Goal: Transaction & Acquisition: Purchase product/service

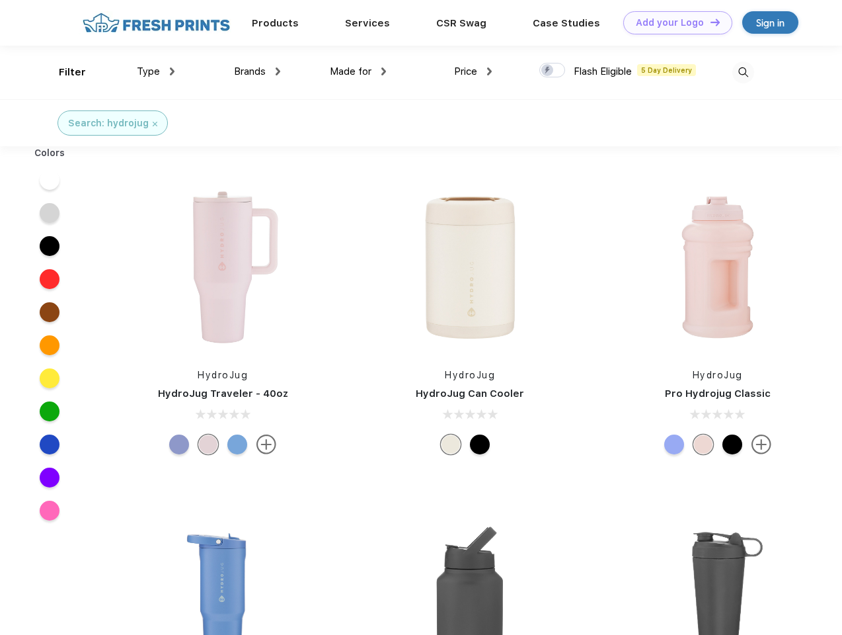
scroll to position [1, 0]
click at [673, 22] on link "Add your Logo Design Tool" at bounding box center [677, 22] width 109 height 23
click at [0, 0] on div "Design Tool" at bounding box center [0, 0] width 0 height 0
click at [709, 22] on link "Add your Logo Design Tool" at bounding box center [677, 22] width 109 height 23
click at [63, 72] on div "Filter" at bounding box center [72, 72] width 27 height 15
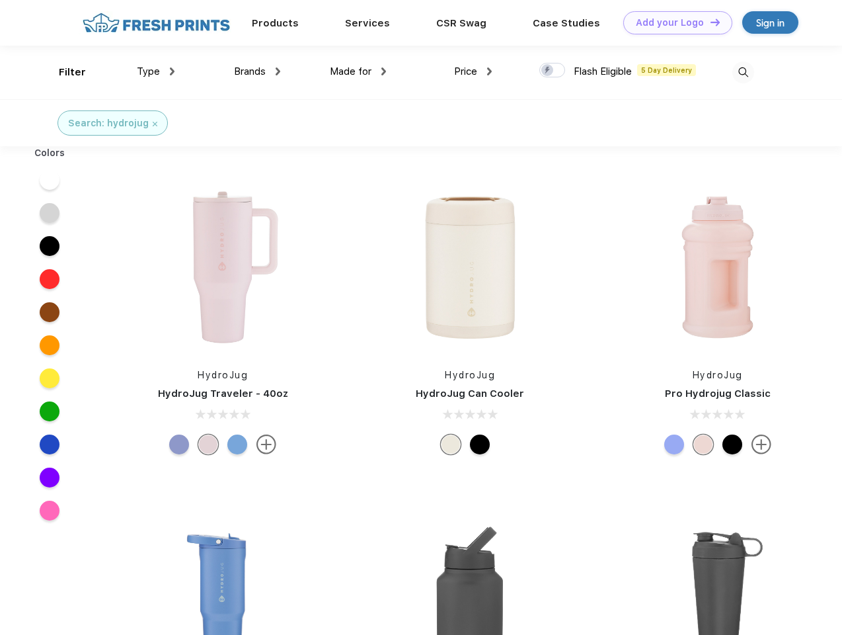
click at [156, 71] on span "Type" at bounding box center [148, 71] width 23 height 12
click at [257, 71] on span "Brands" at bounding box center [250, 71] width 32 height 12
click at [358, 71] on span "Made for" at bounding box center [351, 71] width 42 height 12
click at [473, 71] on span "Price" at bounding box center [465, 71] width 23 height 12
click at [553, 71] on div at bounding box center [552, 70] width 26 height 15
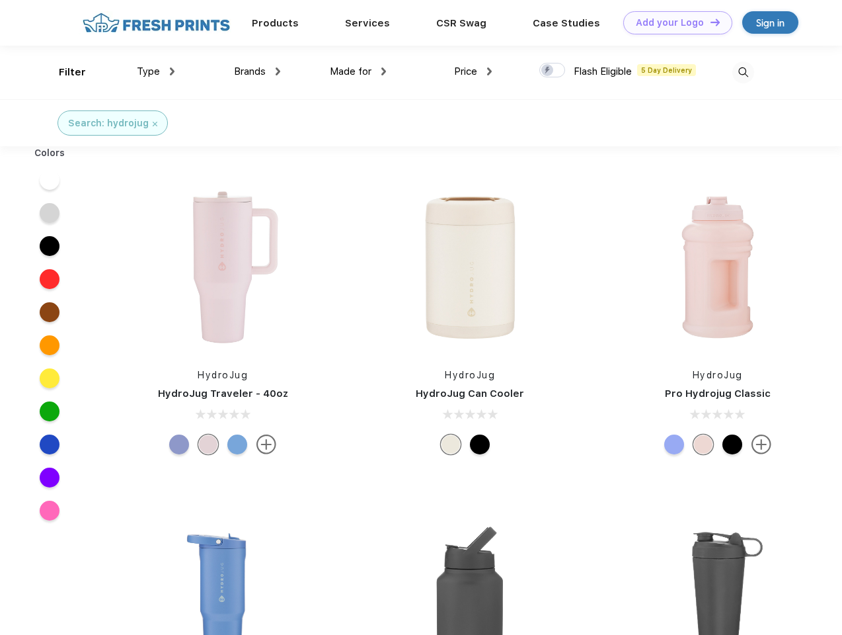
click at [548, 71] on input "checkbox" at bounding box center [543, 66] width 9 height 9
click at [743, 72] on img at bounding box center [744, 72] width 22 height 22
